Goal: Information Seeking & Learning: Learn about a topic

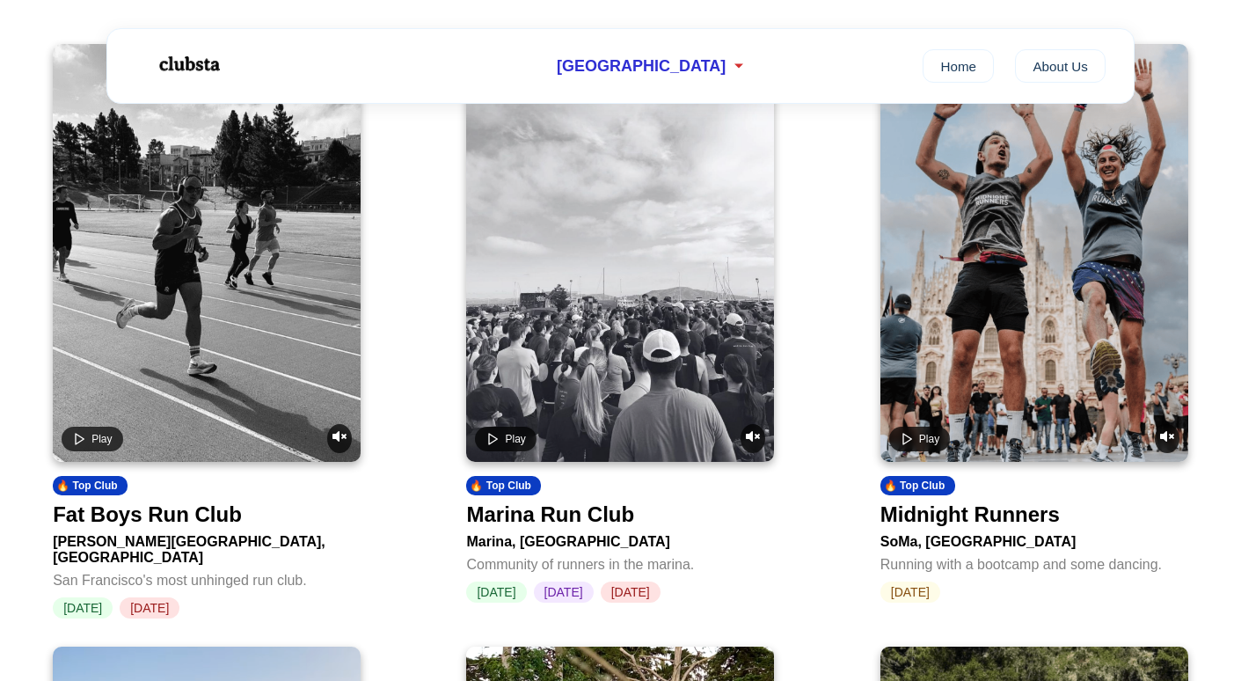
scroll to position [715, 0]
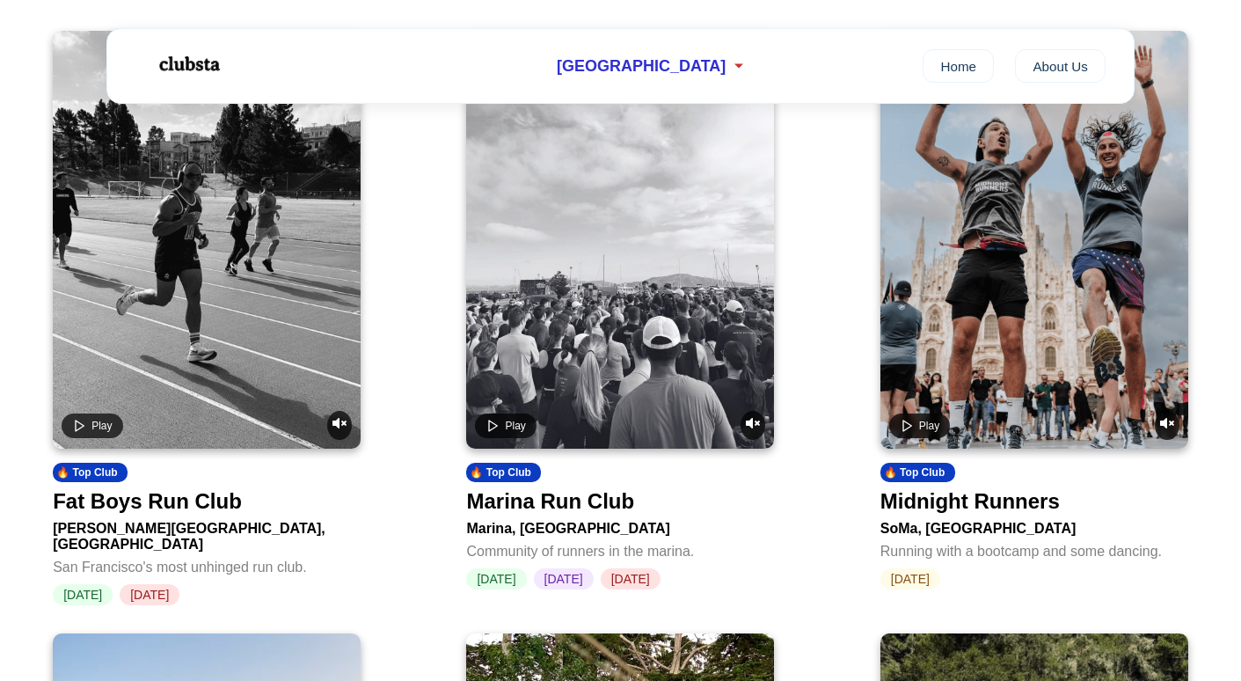
click at [196, 504] on div "Fat Boys Run Club" at bounding box center [147, 501] width 189 height 25
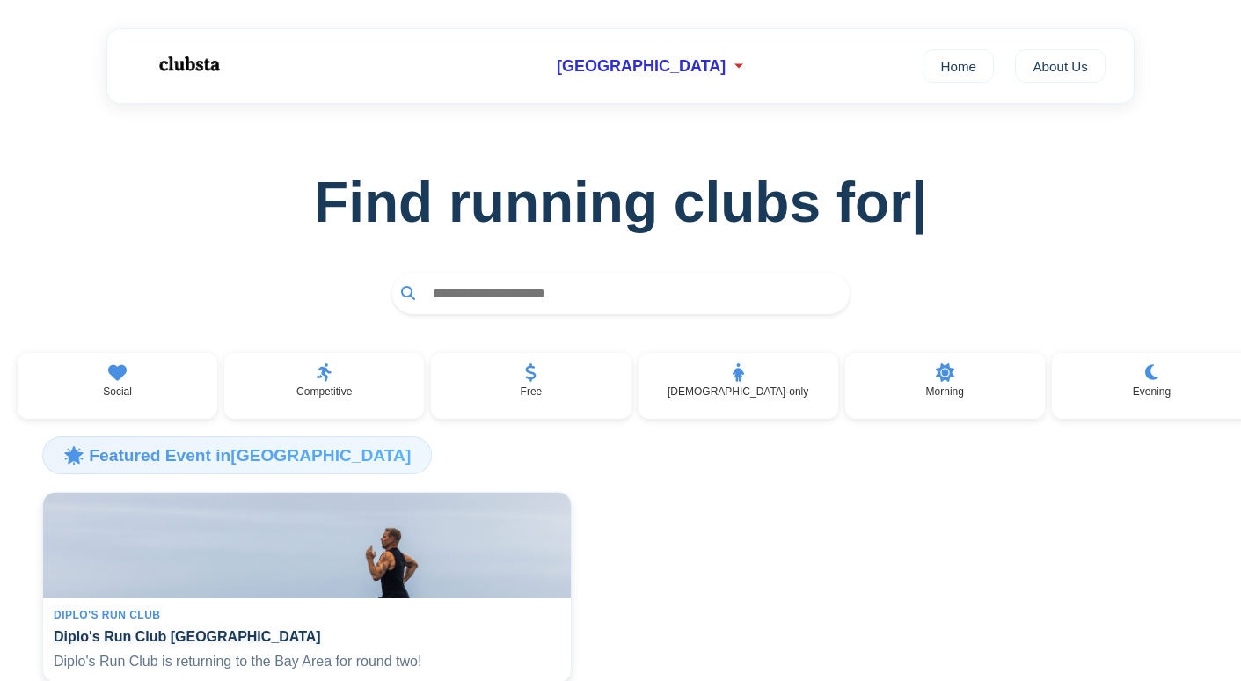
scroll to position [715, 0]
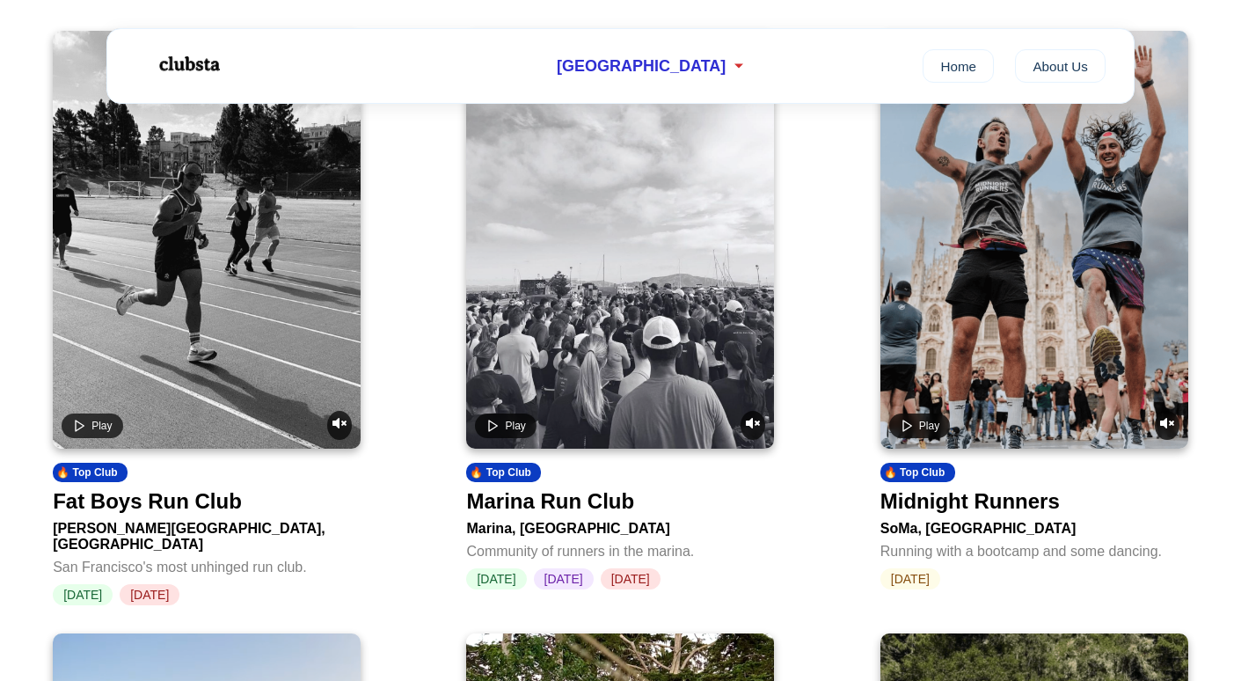
click at [1017, 371] on video at bounding box center [1034, 240] width 308 height 418
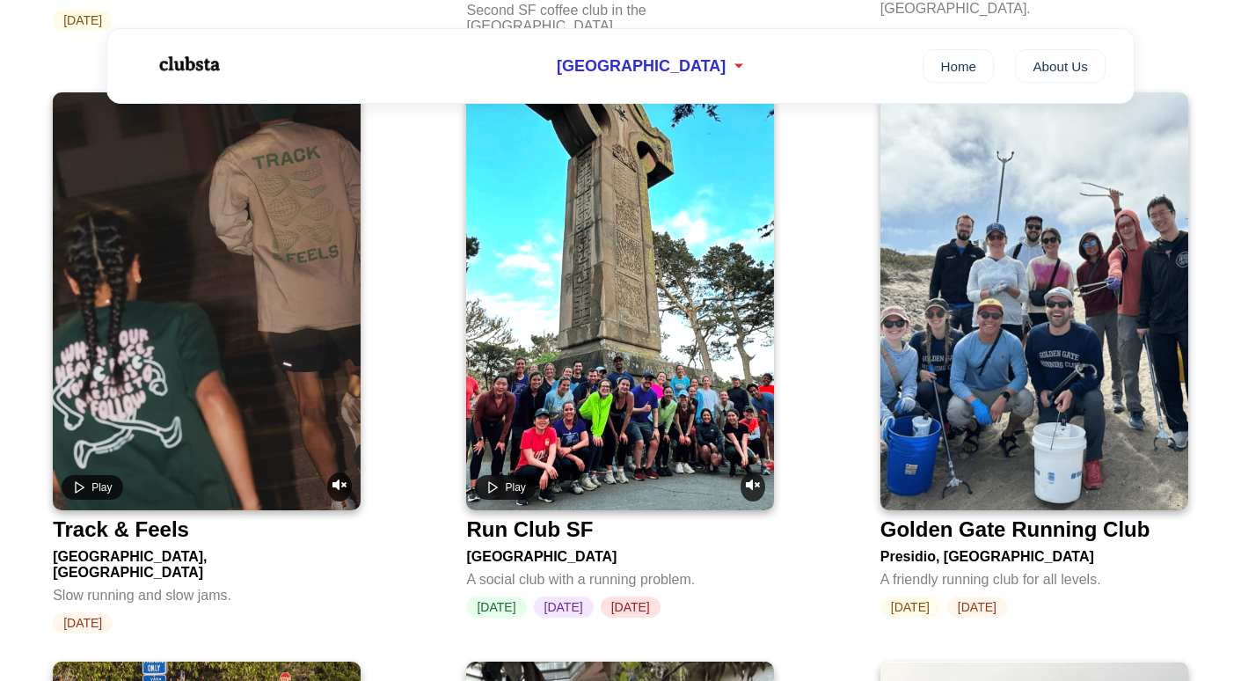
scroll to position [1855, 0]
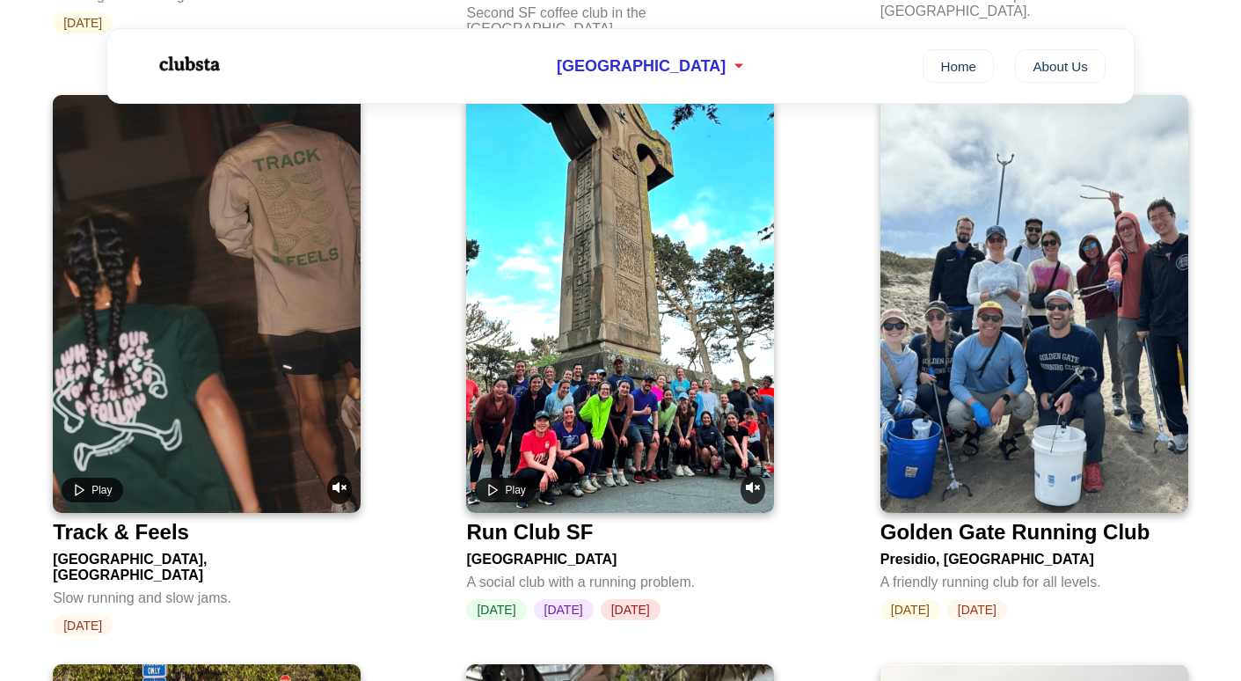
click at [571, 520] on div "Run Club SF" at bounding box center [529, 532] width 127 height 25
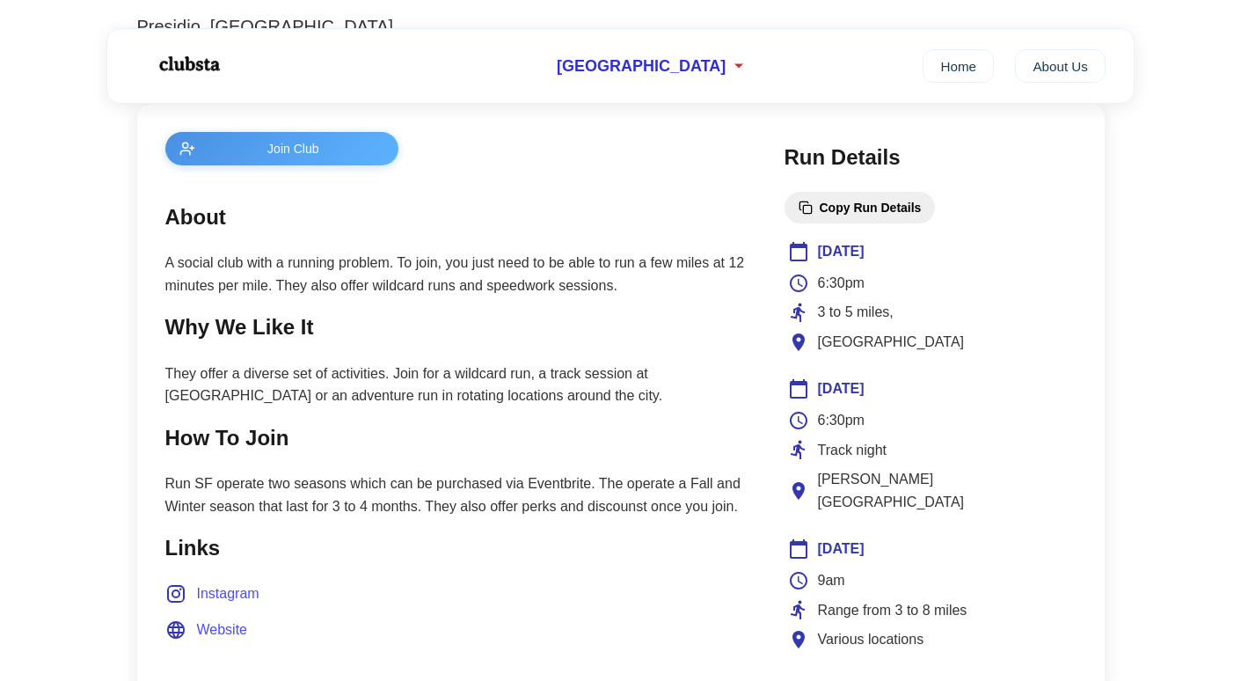
scroll to position [656, 0]
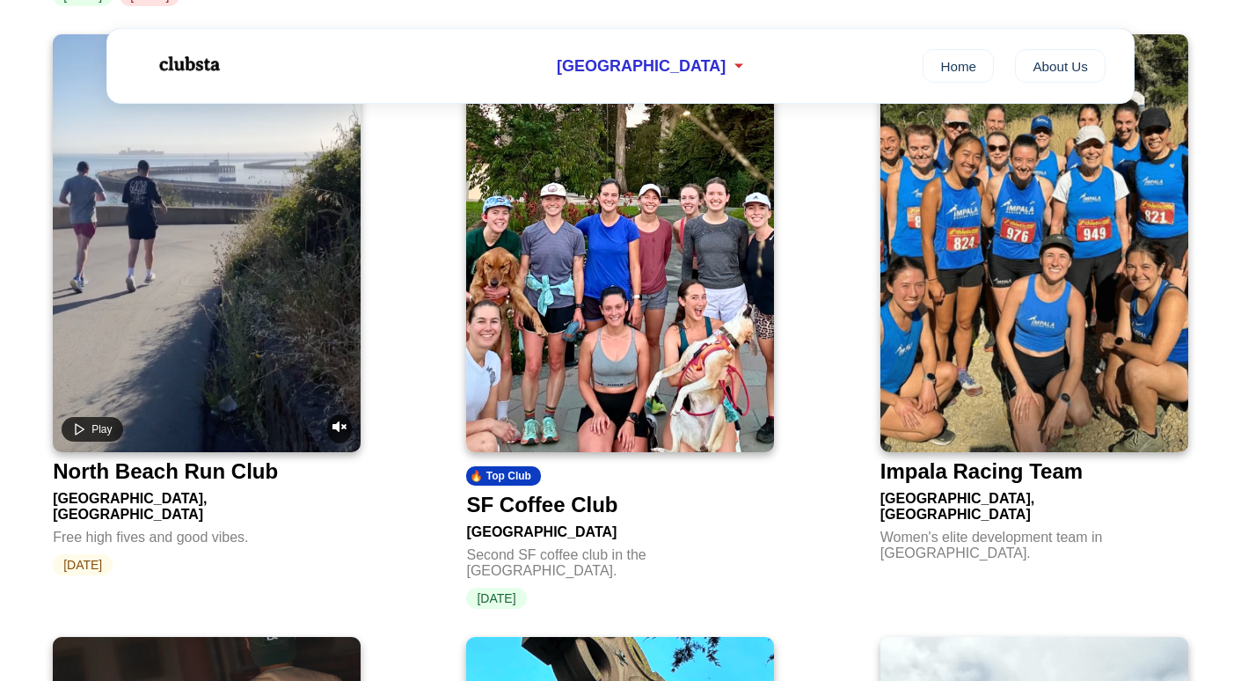
scroll to position [1312, 0]
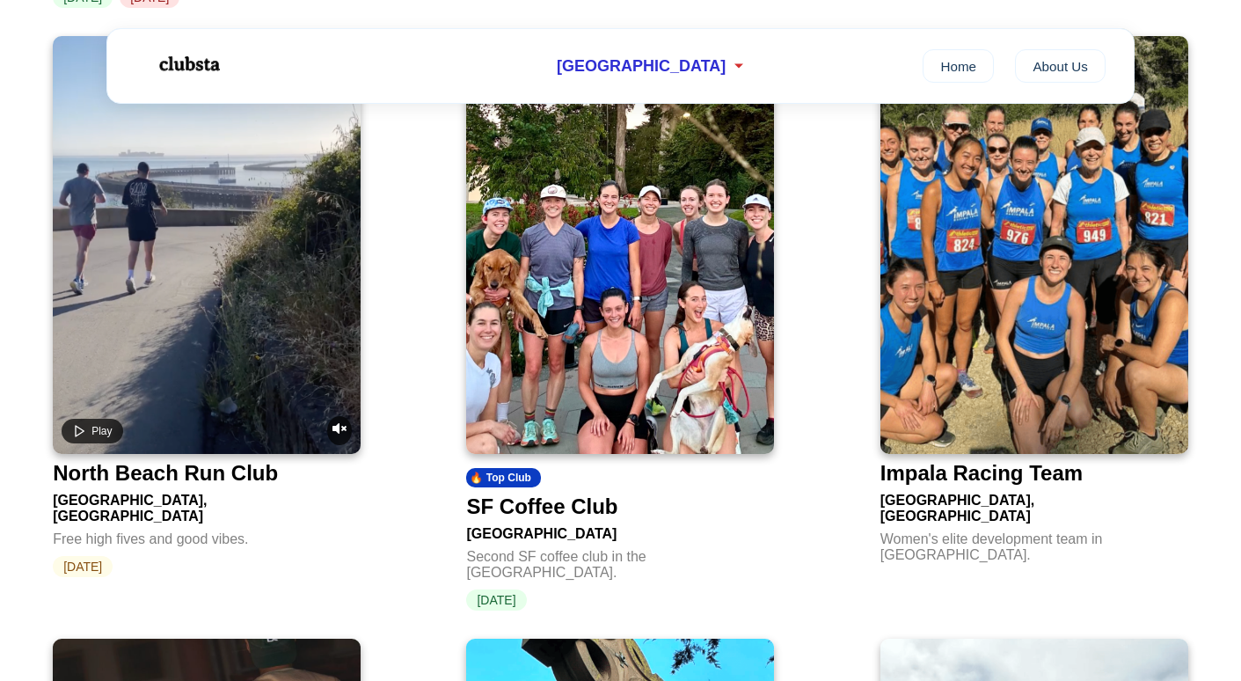
click at [245, 317] on video at bounding box center [207, 245] width 308 height 418
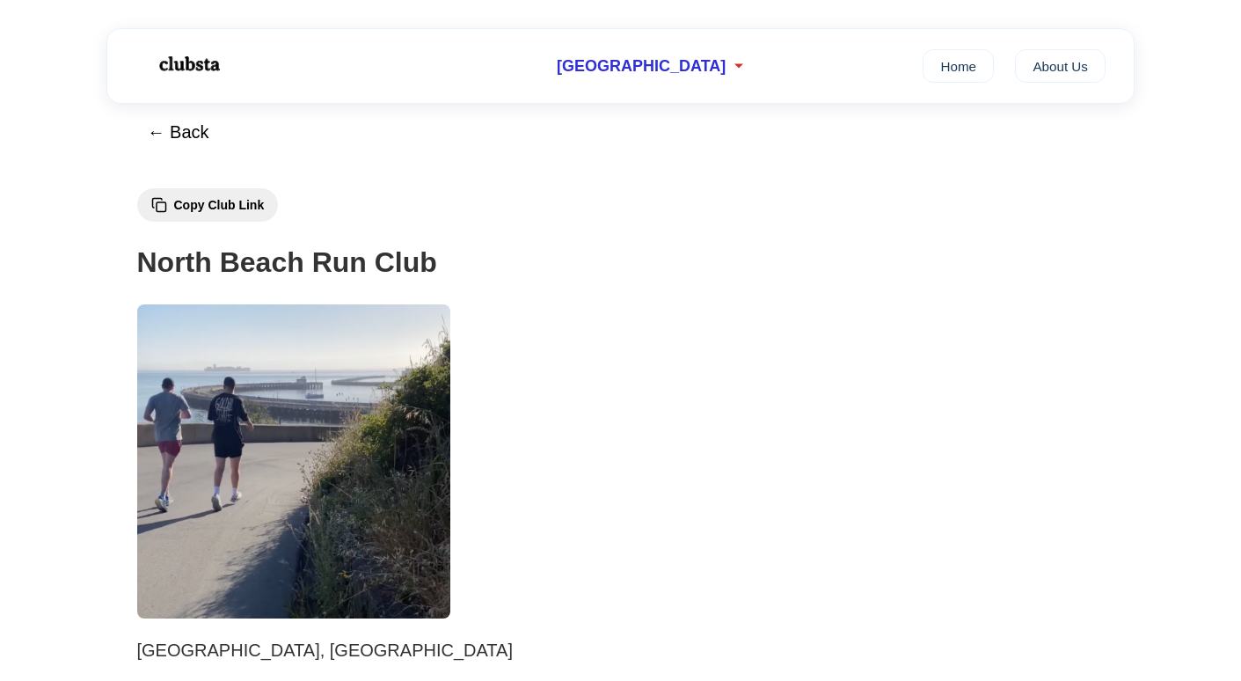
scroll to position [15, 0]
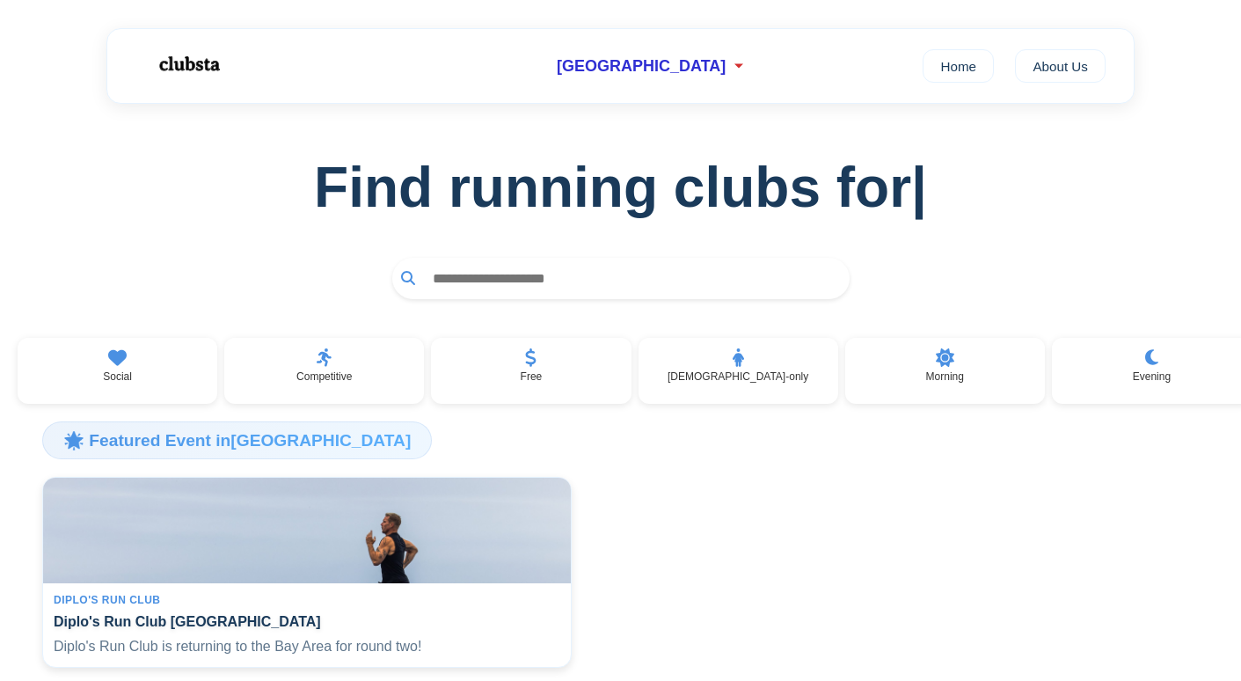
scroll to position [1312, 0]
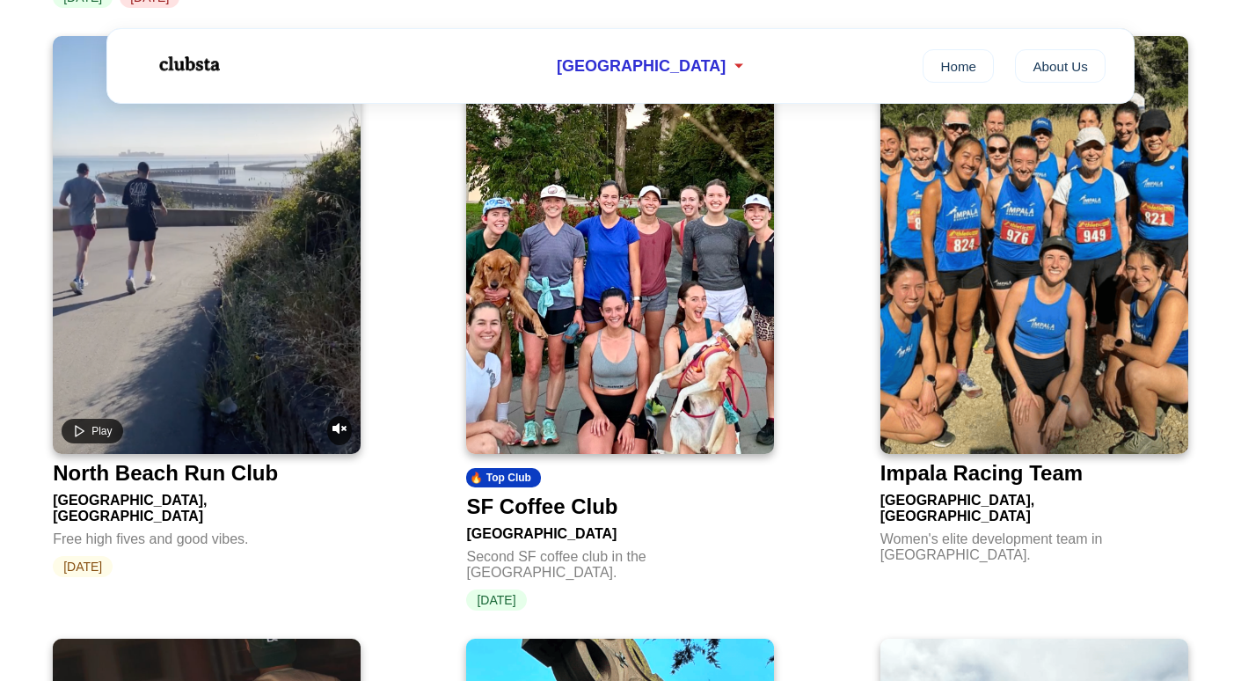
click at [584, 390] on img at bounding box center [620, 245] width 308 height 418
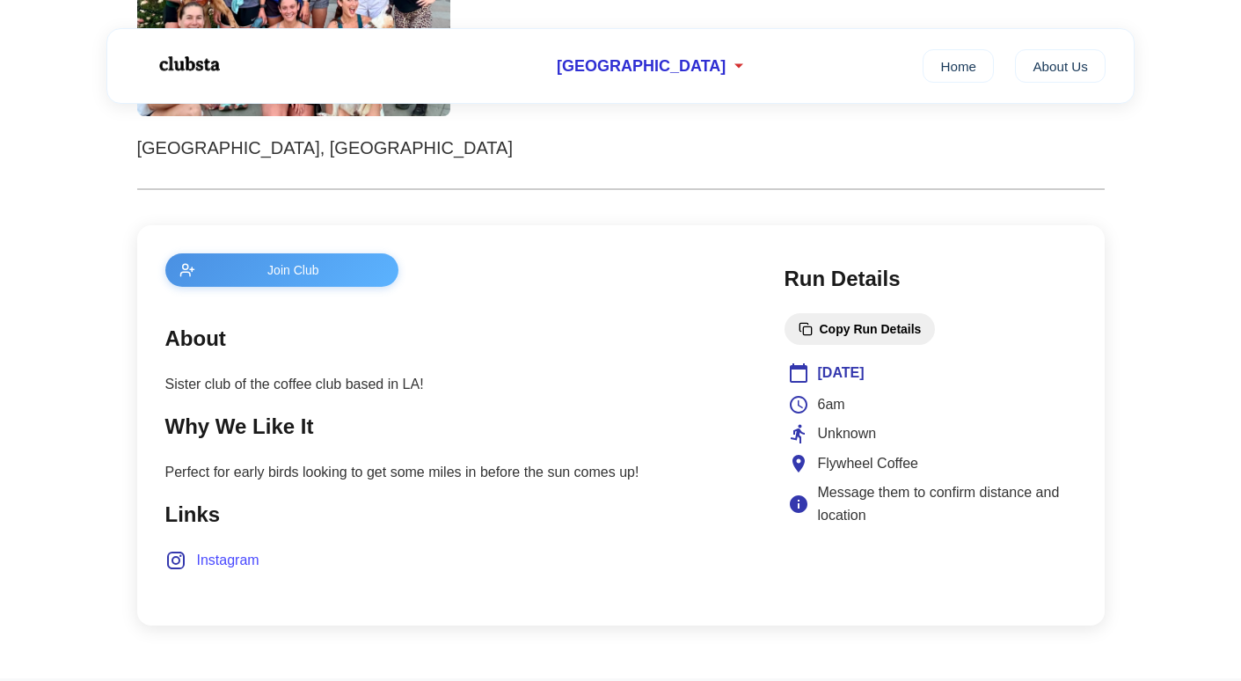
scroll to position [534, 0]
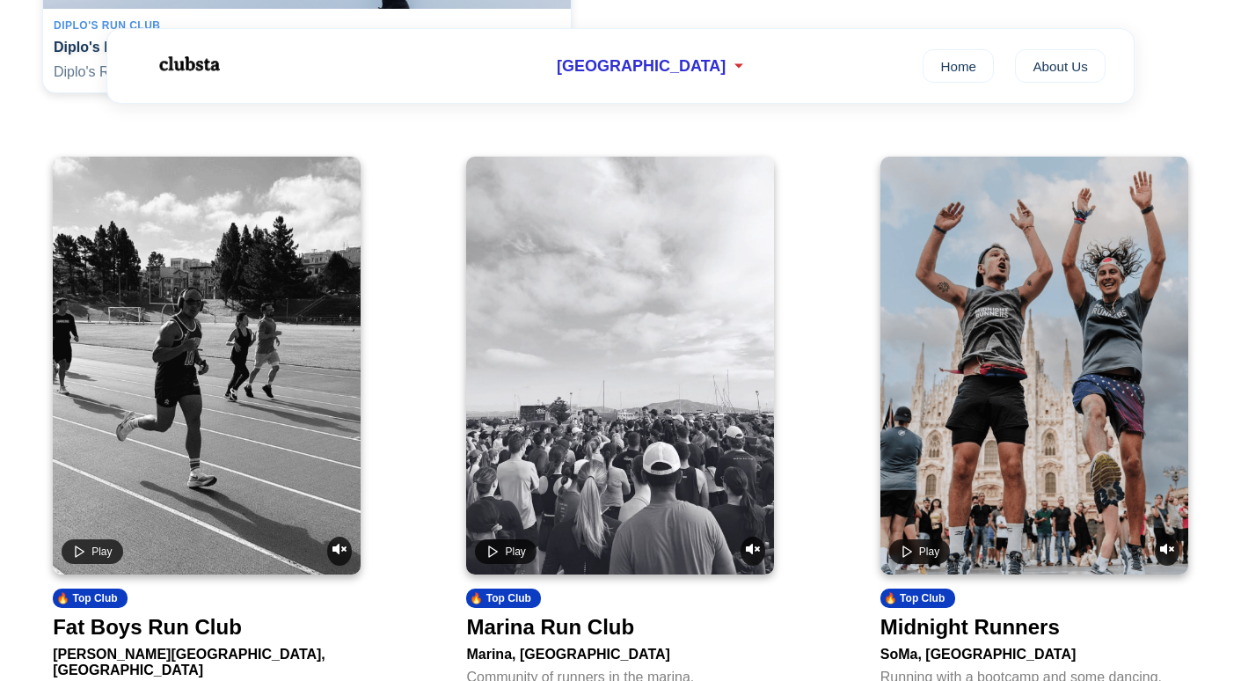
scroll to position [587, 0]
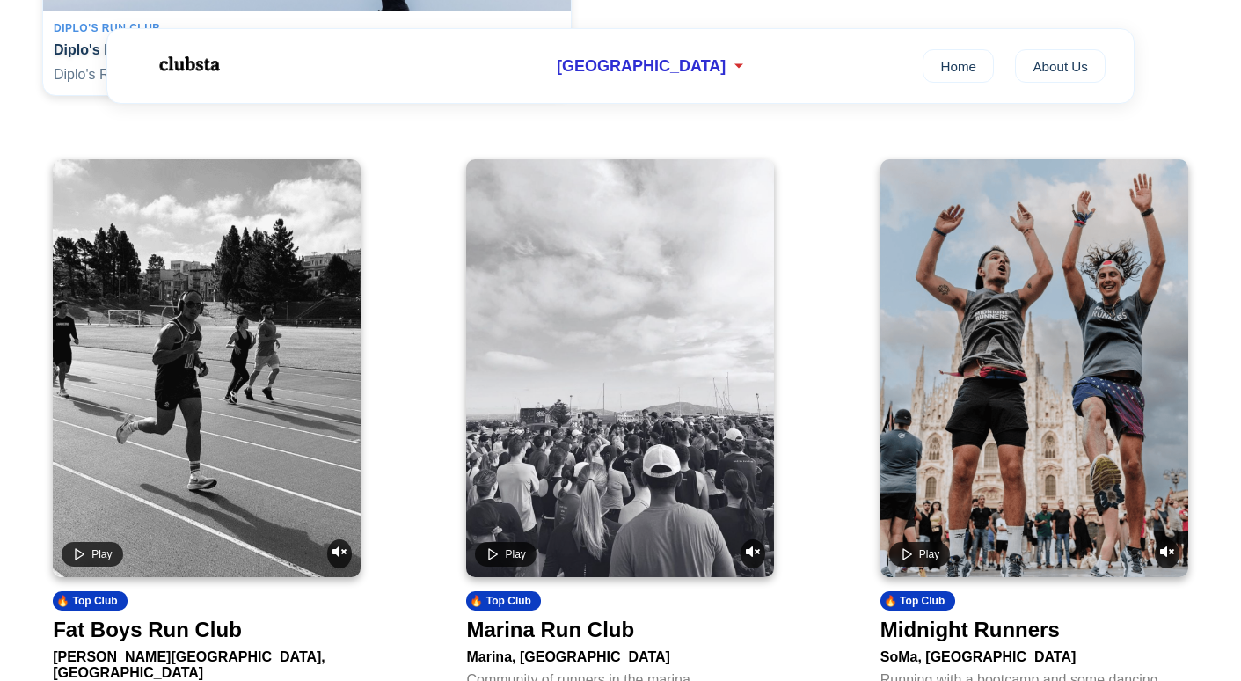
click at [503, 375] on video at bounding box center [620, 368] width 308 height 418
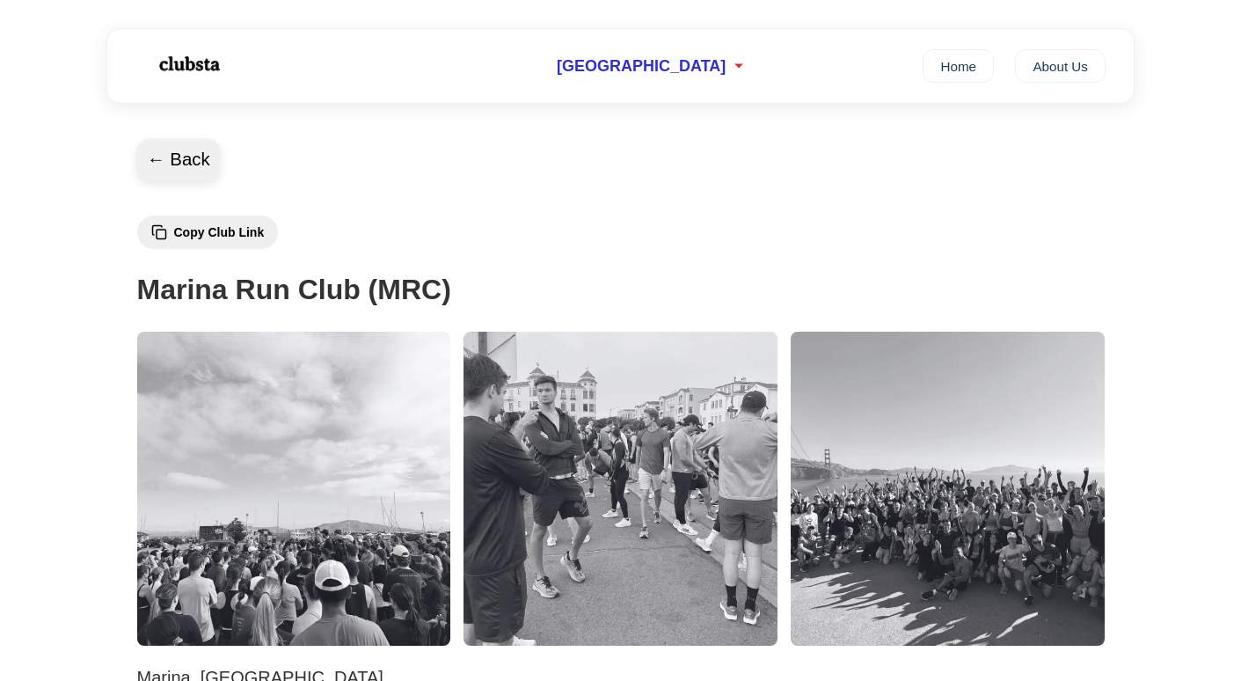
click at [183, 155] on button "← Back" at bounding box center [178, 160] width 84 height 42
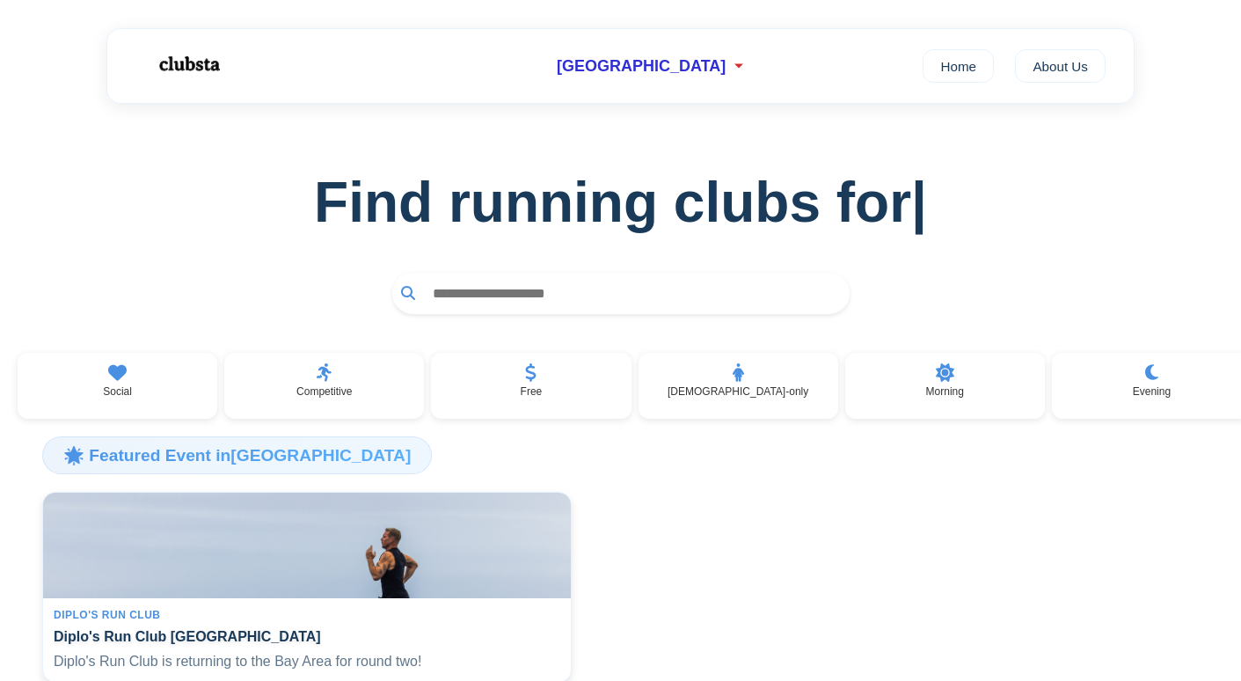
scroll to position [587, 0]
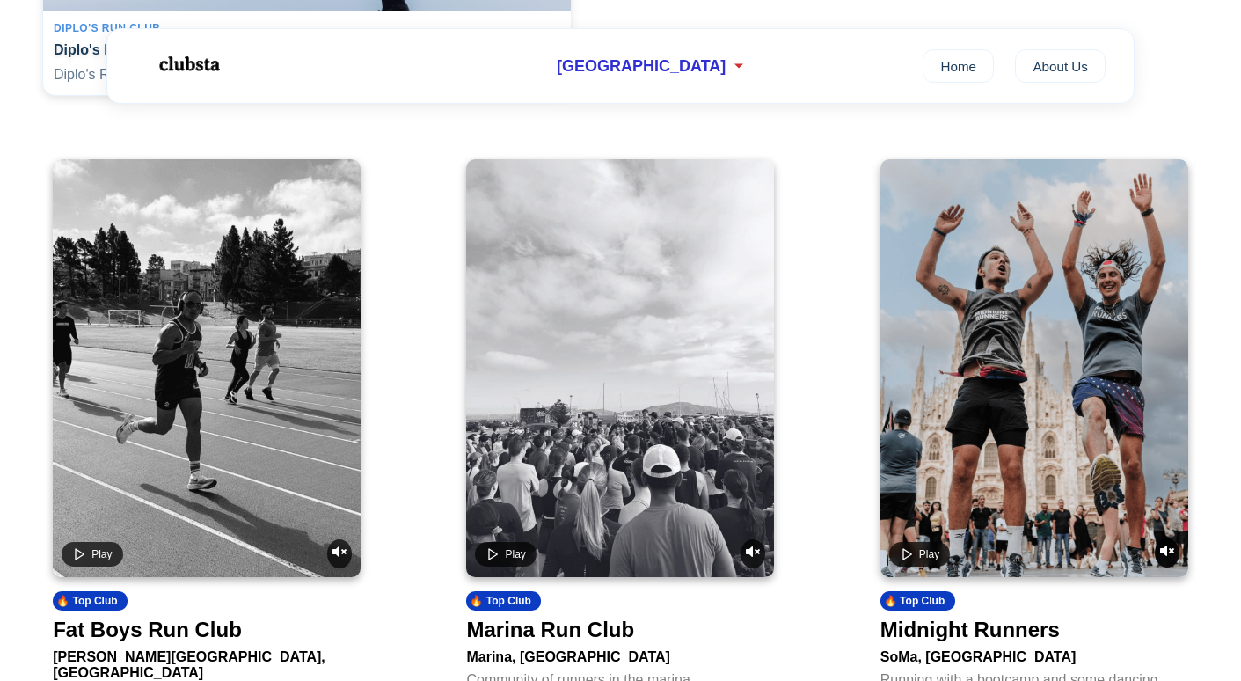
click at [1164, 556] on icon "Unmute video" at bounding box center [1167, 550] width 14 height 11
click at [932, 559] on span "Play" at bounding box center [929, 553] width 20 height 12
click at [930, 559] on span "Pause" at bounding box center [934, 553] width 30 height 12
click at [77, 559] on icon "Play video" at bounding box center [79, 553] width 14 height 14
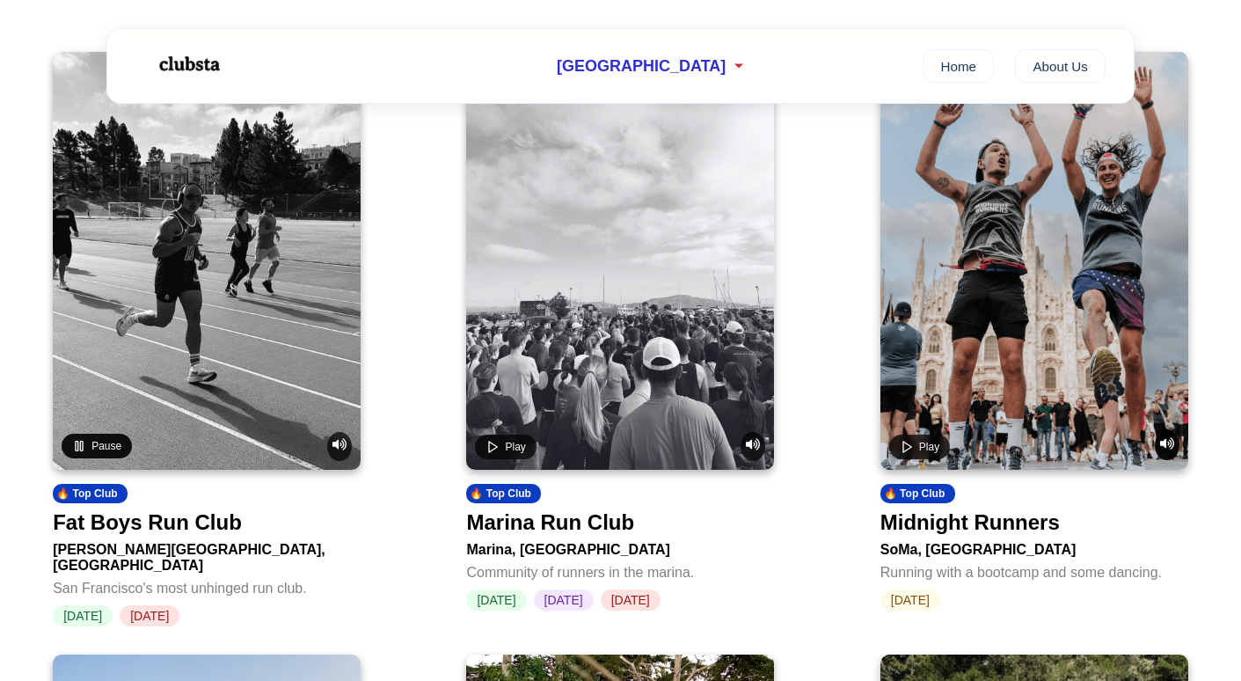
scroll to position [700, 0]
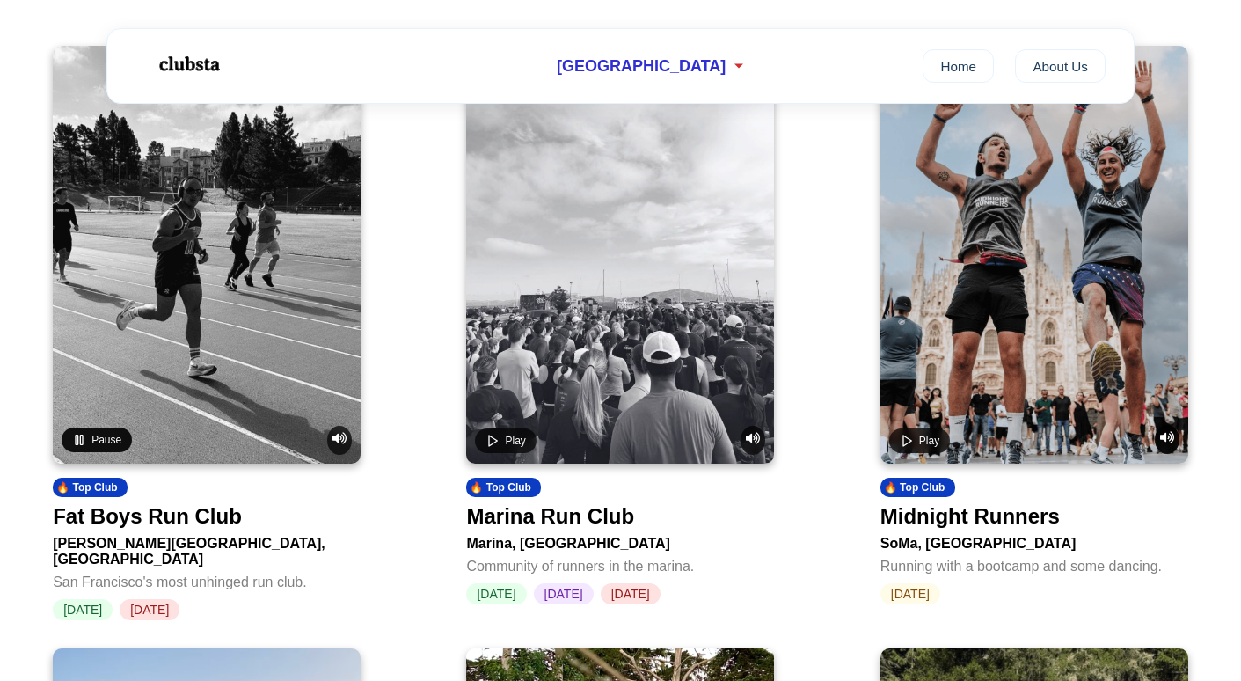
click at [267, 570] on div "San Francisco's most unhinged run club." at bounding box center [207, 578] width 308 height 23
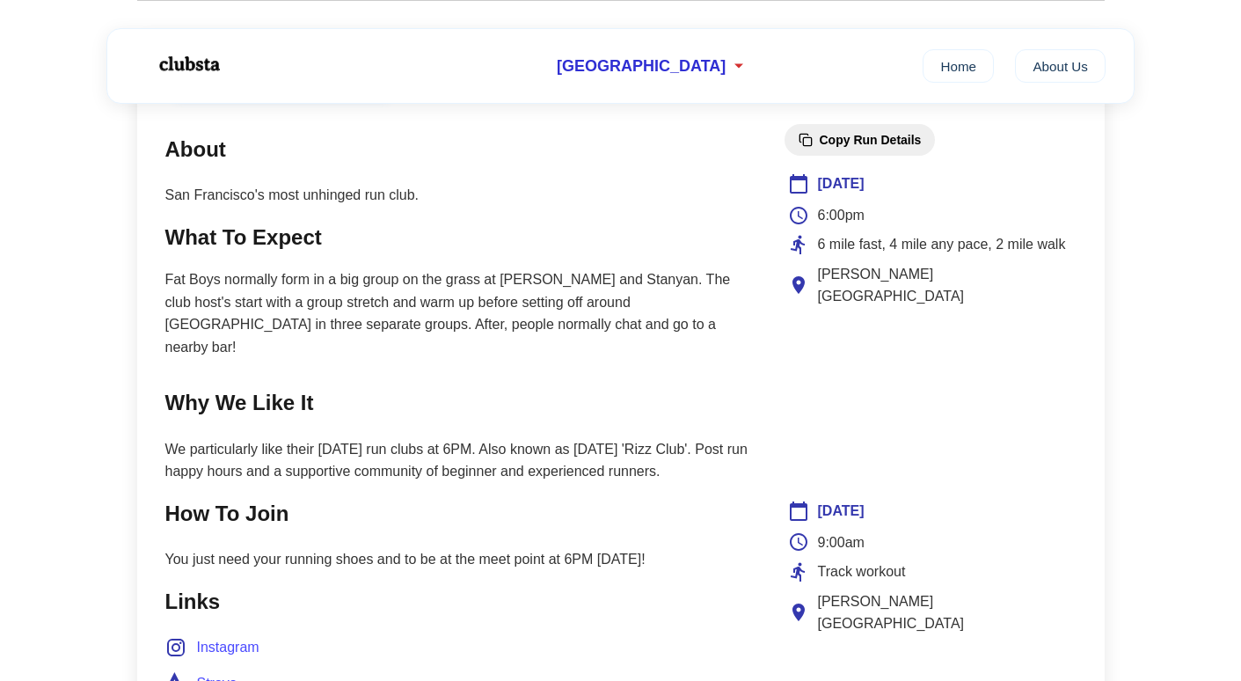
scroll to position [717, 0]
